Goal: Task Accomplishment & Management: Manage account settings

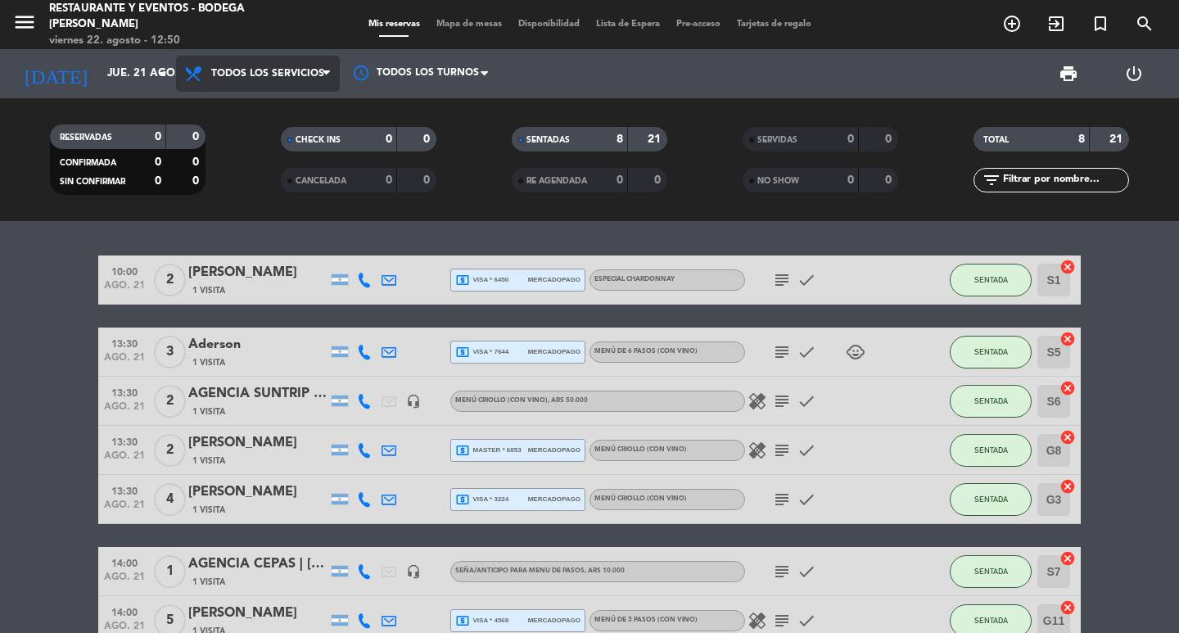
click at [285, 58] on span "Todos los servicios" at bounding box center [258, 74] width 164 height 36
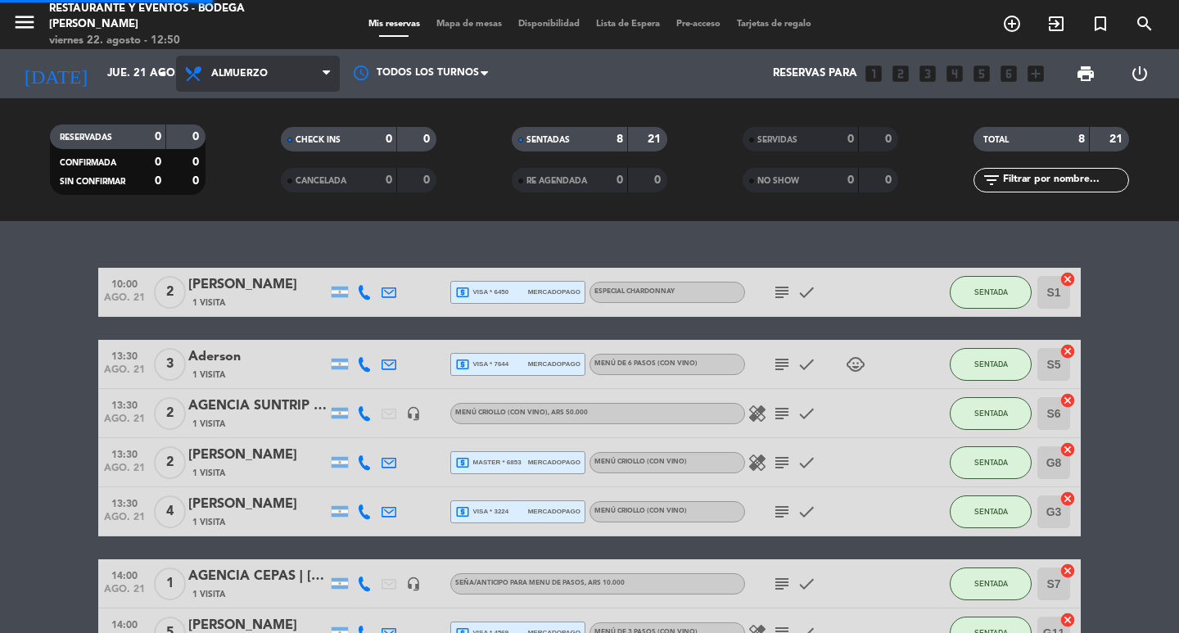
click at [245, 215] on div "menu Restaurante y Eventos - Bodega [PERSON_NAME][DATE] 22. agosto - 12:50 Mis …" at bounding box center [589, 110] width 1179 height 221
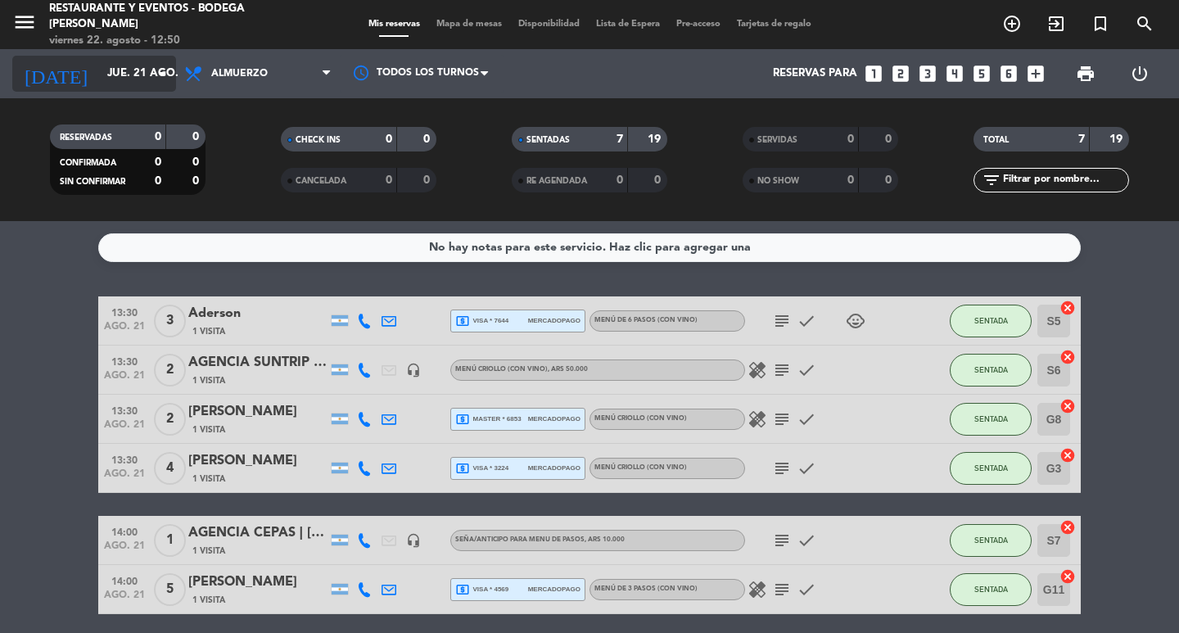
click at [120, 70] on input "jue. 21 ago." at bounding box center [171, 73] width 144 height 29
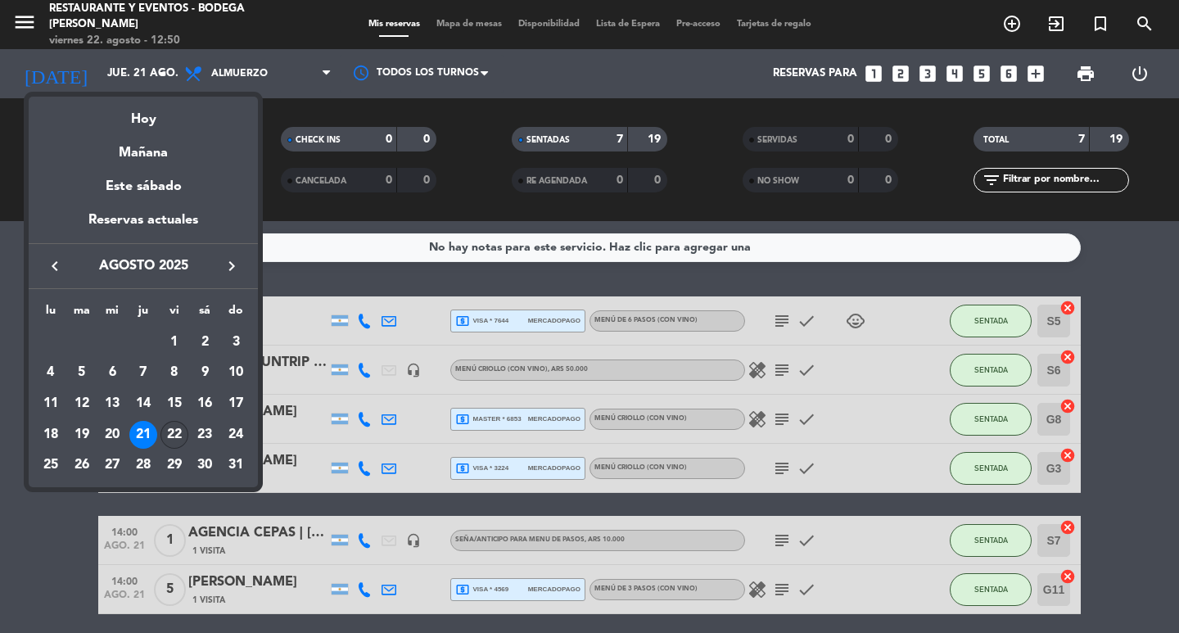
click at [176, 425] on div "22" at bounding box center [175, 435] width 28 height 28
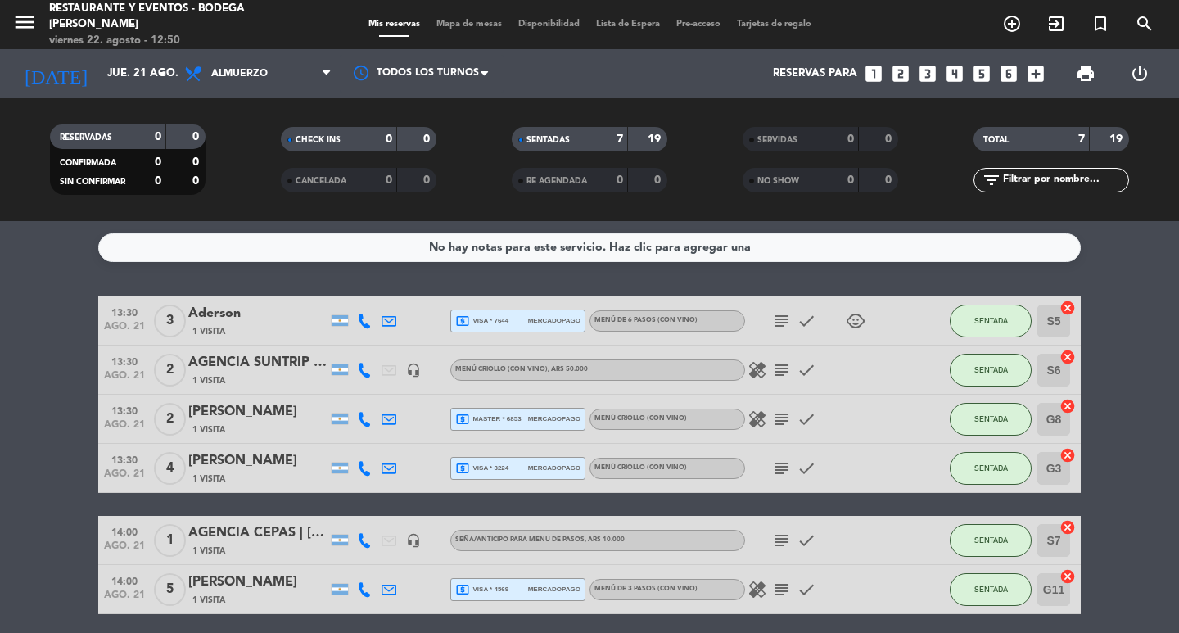
type input "vie. 22 ago."
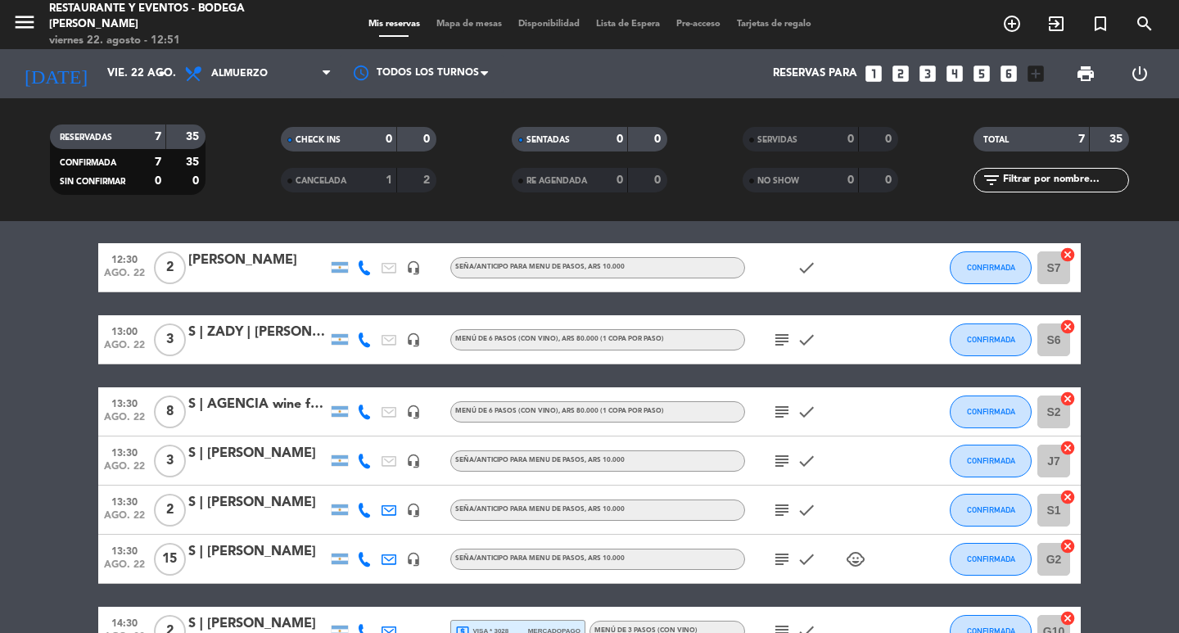
scroll to position [82, 0]
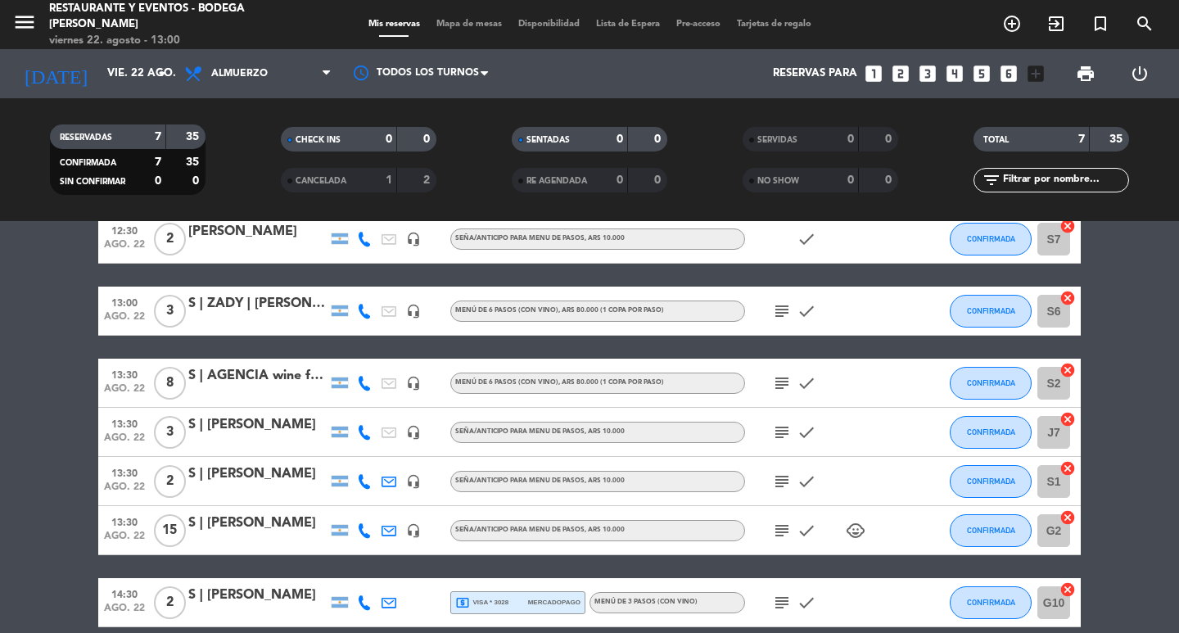
click at [227, 224] on div "[PERSON_NAME]" at bounding box center [257, 231] width 139 height 21
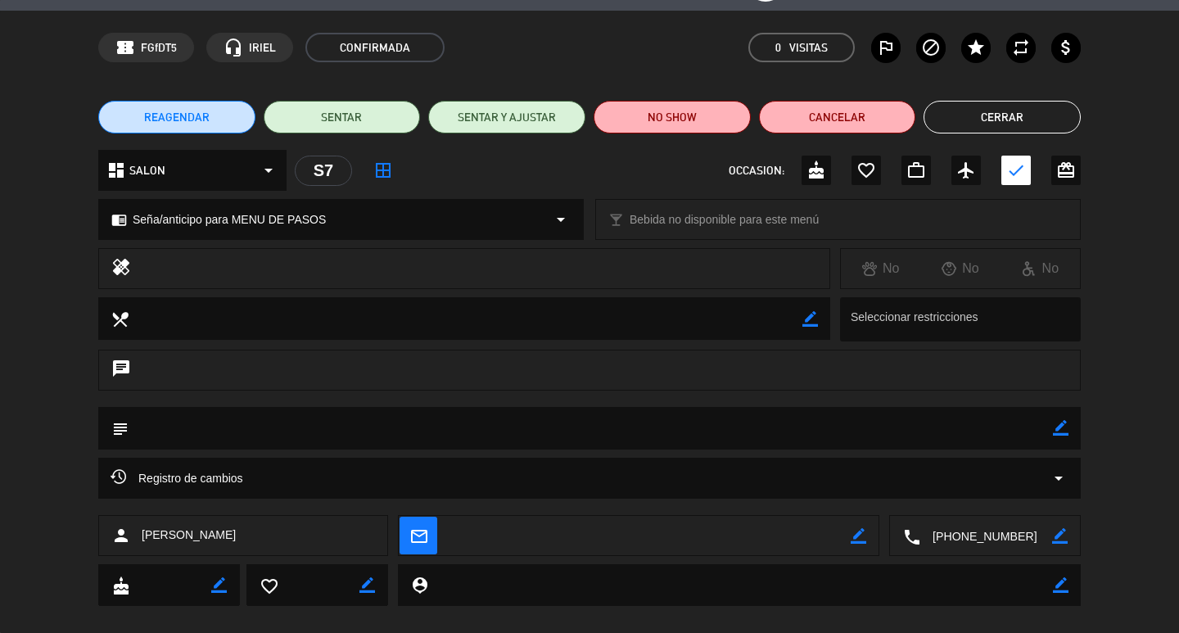
scroll to position [69, 0]
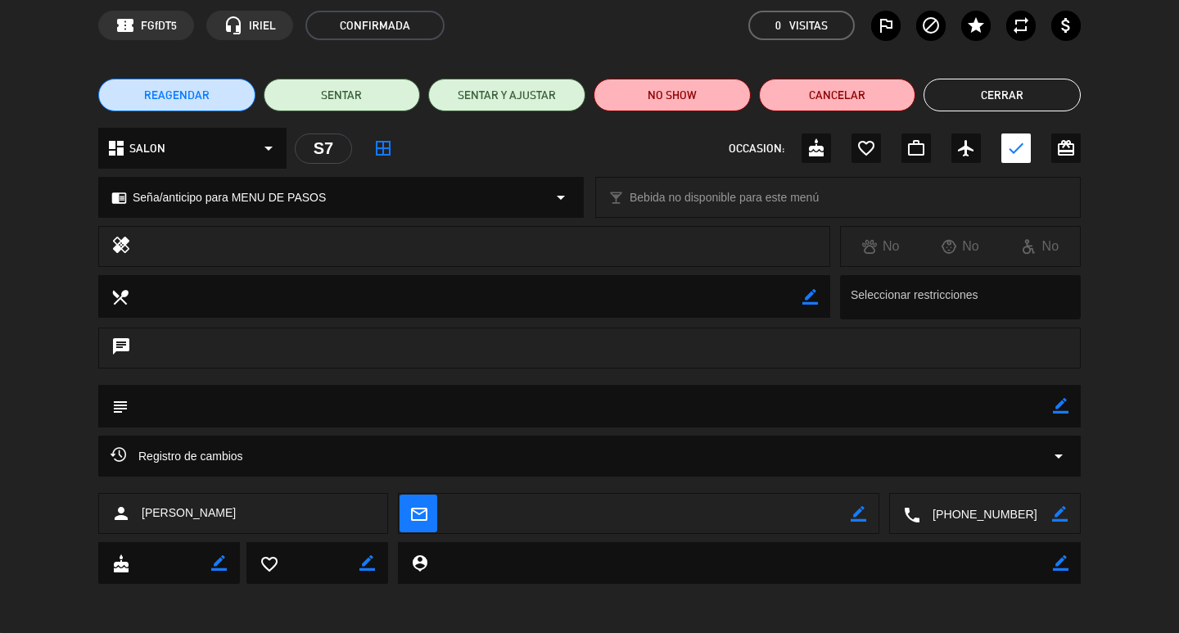
click at [1056, 405] on icon "border_color" at bounding box center [1061, 406] width 16 height 16
click at [914, 414] on textarea at bounding box center [591, 406] width 925 height 42
type textarea "FEDE MESA 12"
click at [1062, 410] on icon at bounding box center [1061, 406] width 16 height 16
click at [973, 91] on button "Cerrar" at bounding box center [1002, 95] width 157 height 33
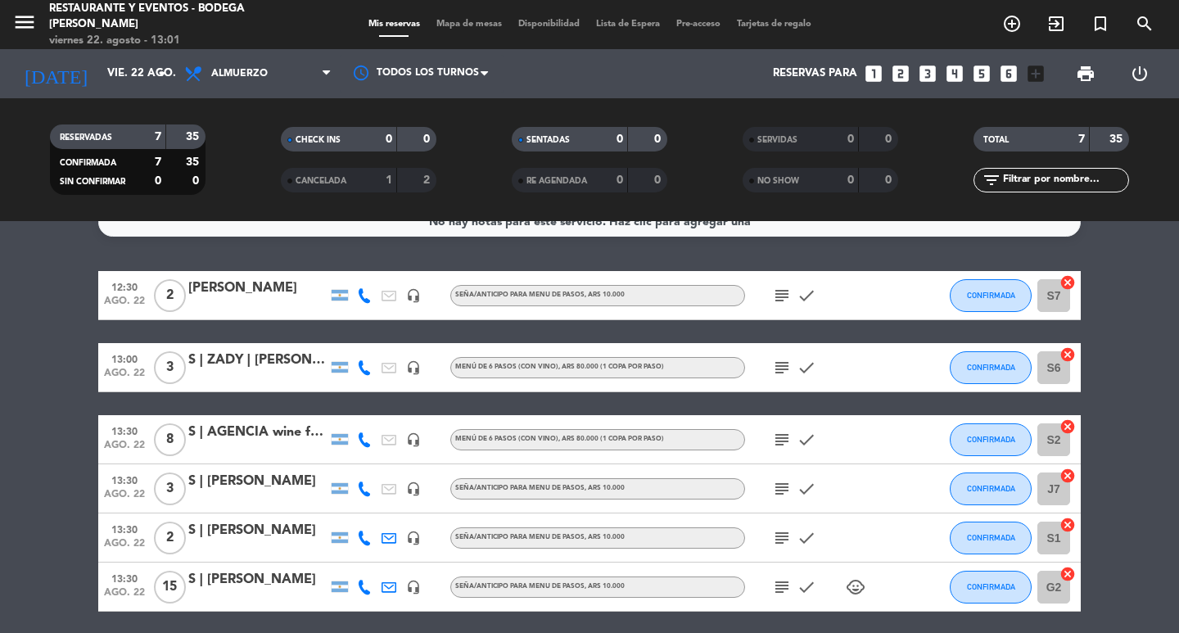
scroll to position [0, 0]
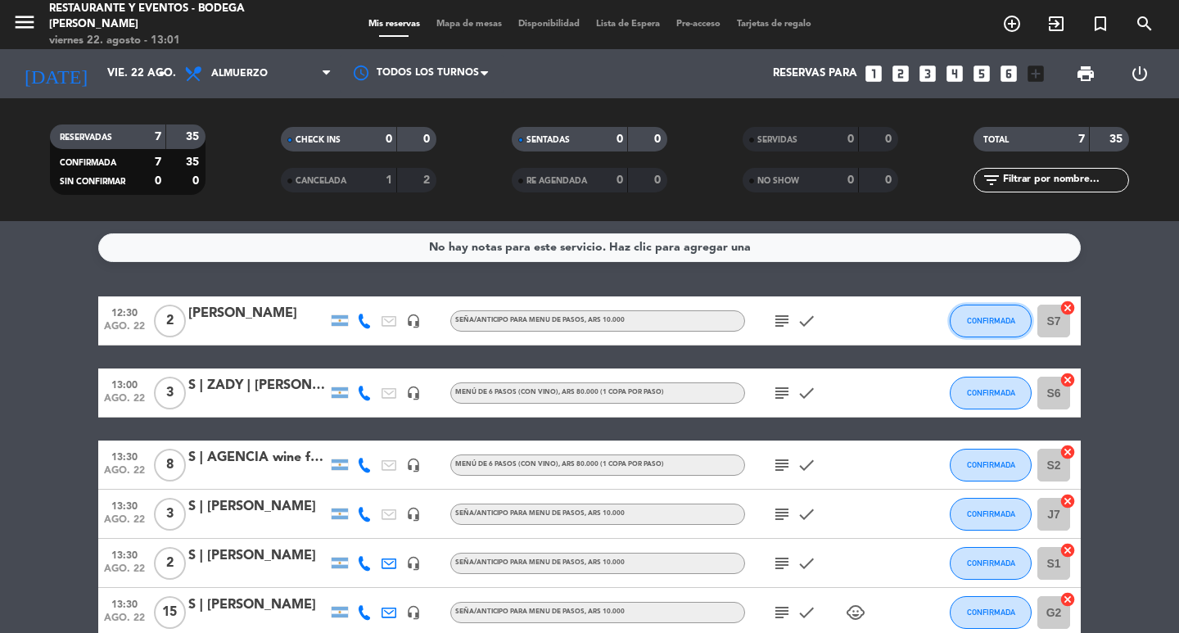
click at [990, 320] on span "CONFIRMADA" at bounding box center [991, 320] width 48 height 9
